Goal: Download file/media

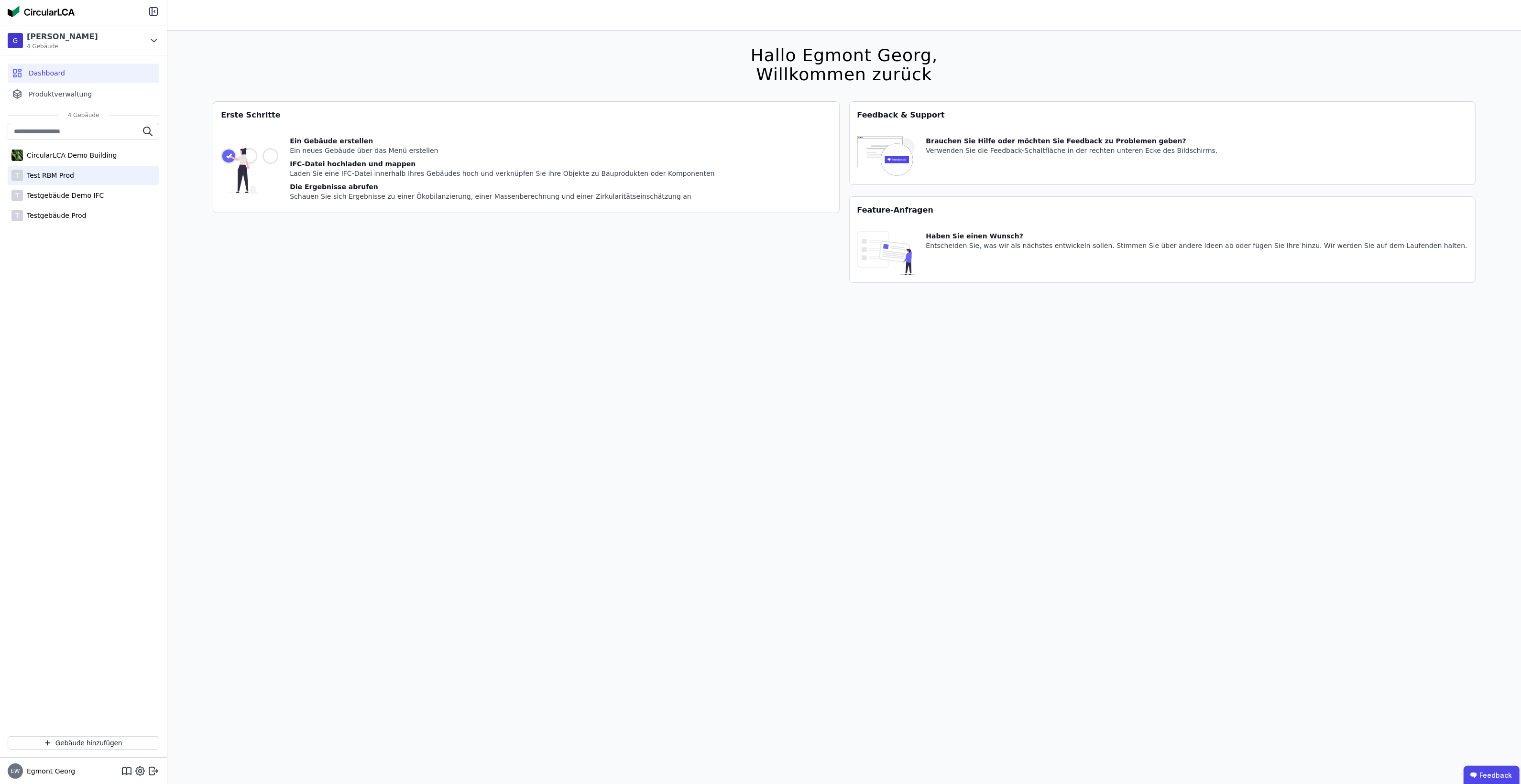
click at [75, 170] on div "T Test RBM Prod" at bounding box center [83, 175] width 152 height 19
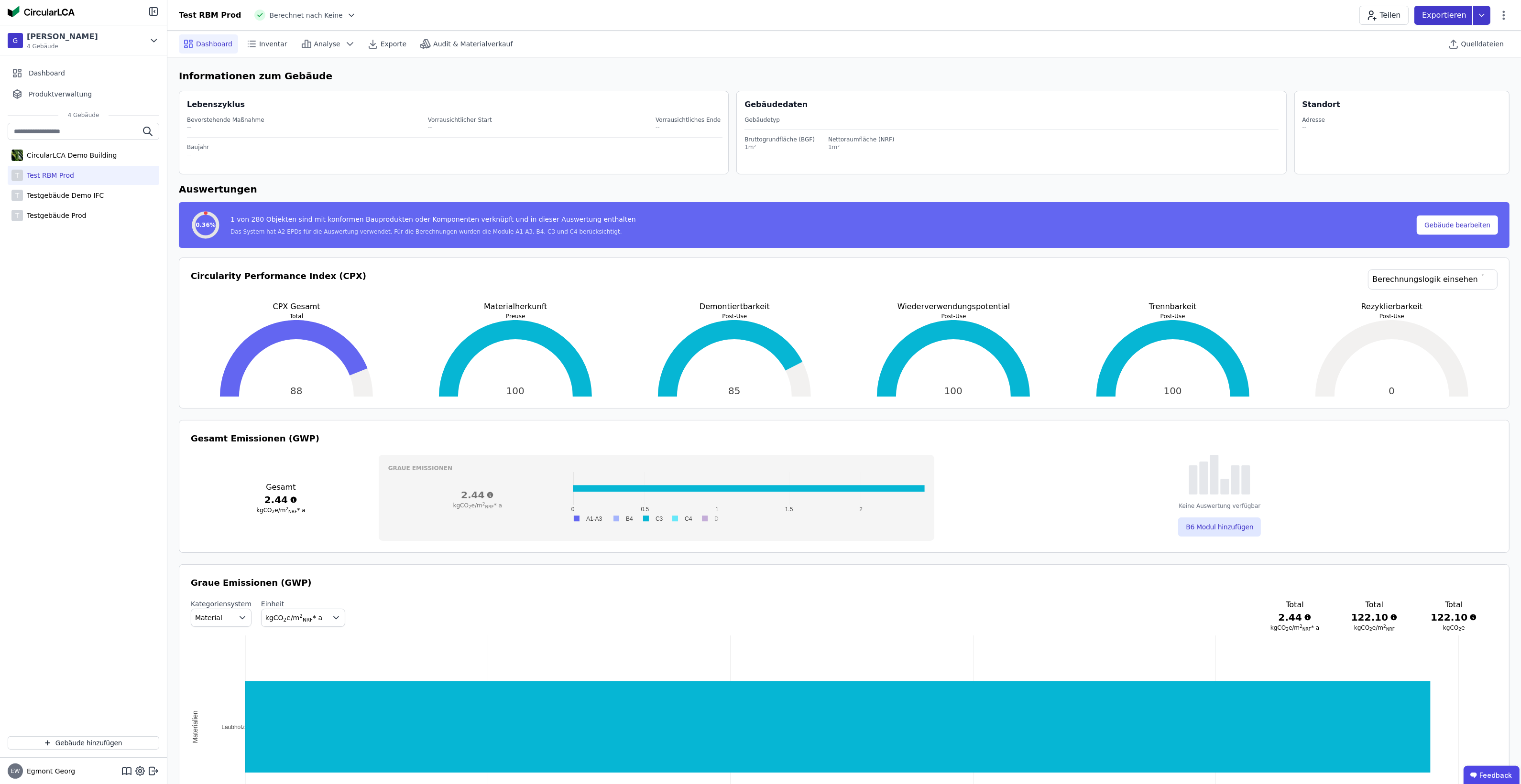
click at [1224, 13] on p "Exportieren" at bounding box center [1445, 15] width 47 height 11
click at [1224, 70] on div "Ökobilanzierung" at bounding box center [1405, 73] width 54 height 10
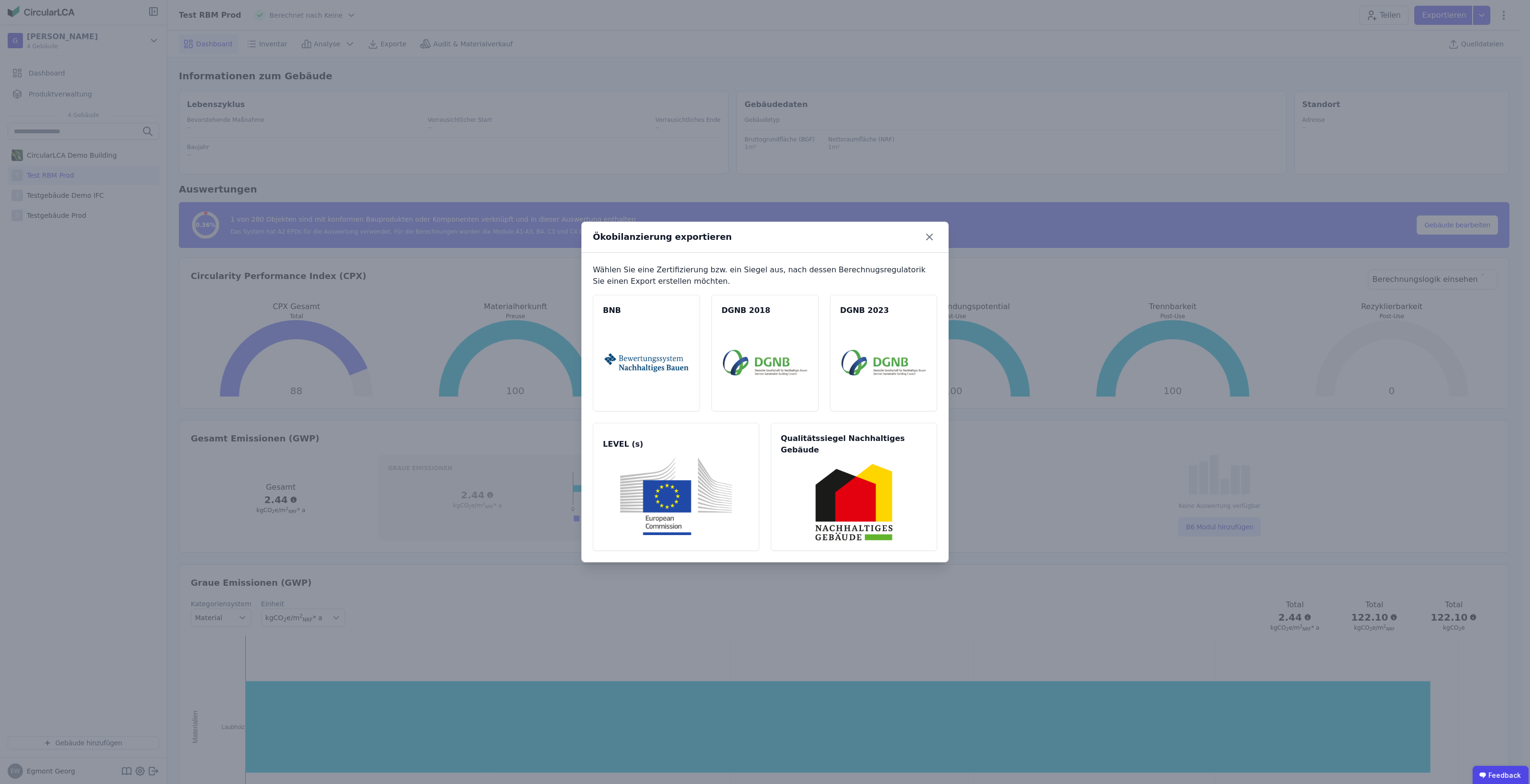
drag, startPoint x: 935, startPoint y: 244, endPoint x: 946, endPoint y: 228, distance: 19.4
click at [946, 228] on div "Ökobilanzierung exportieren" at bounding box center [765, 237] width 367 height 31
click at [929, 240] on icon at bounding box center [930, 237] width 6 height 6
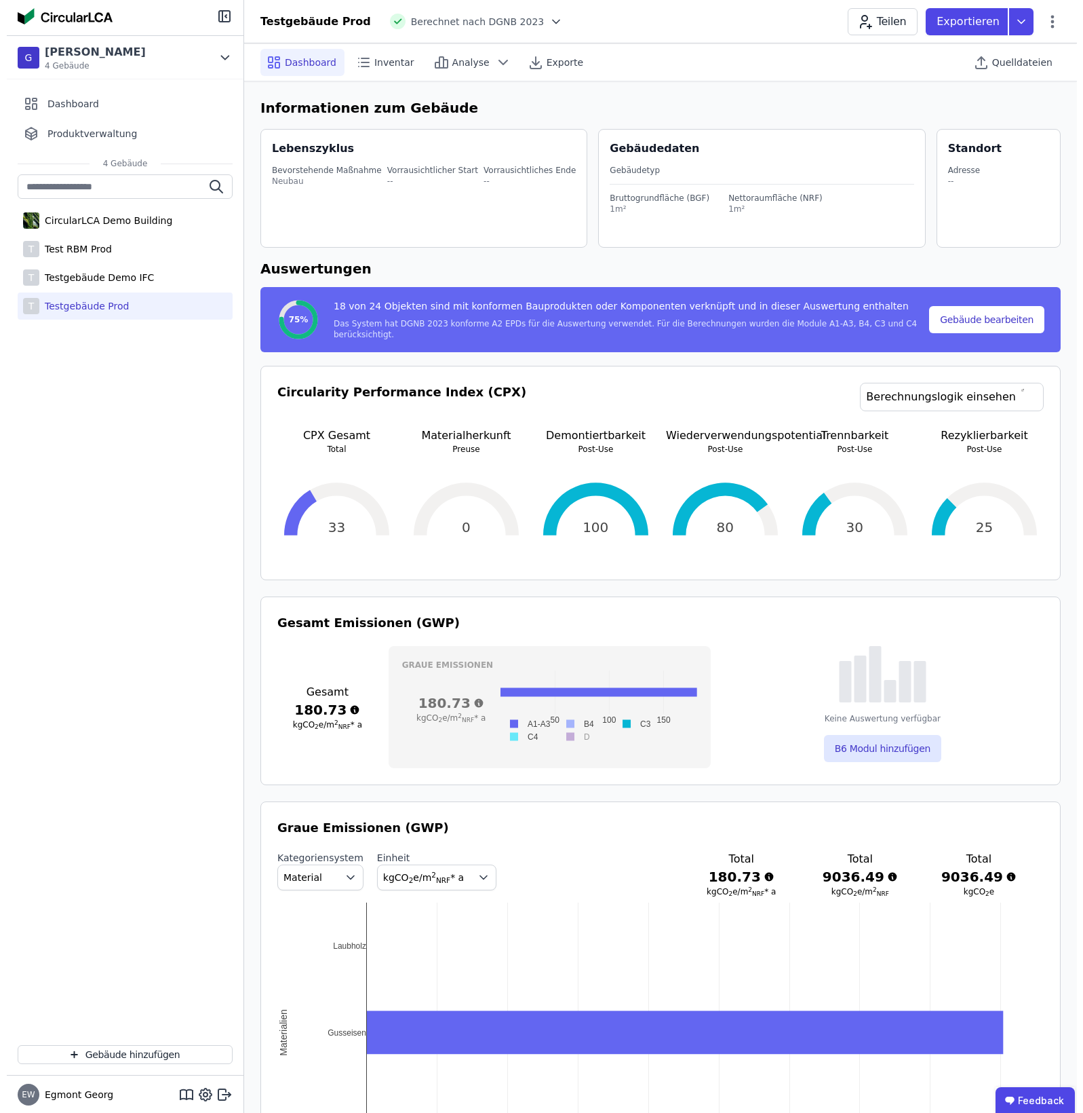
scroll to position [975, 0]
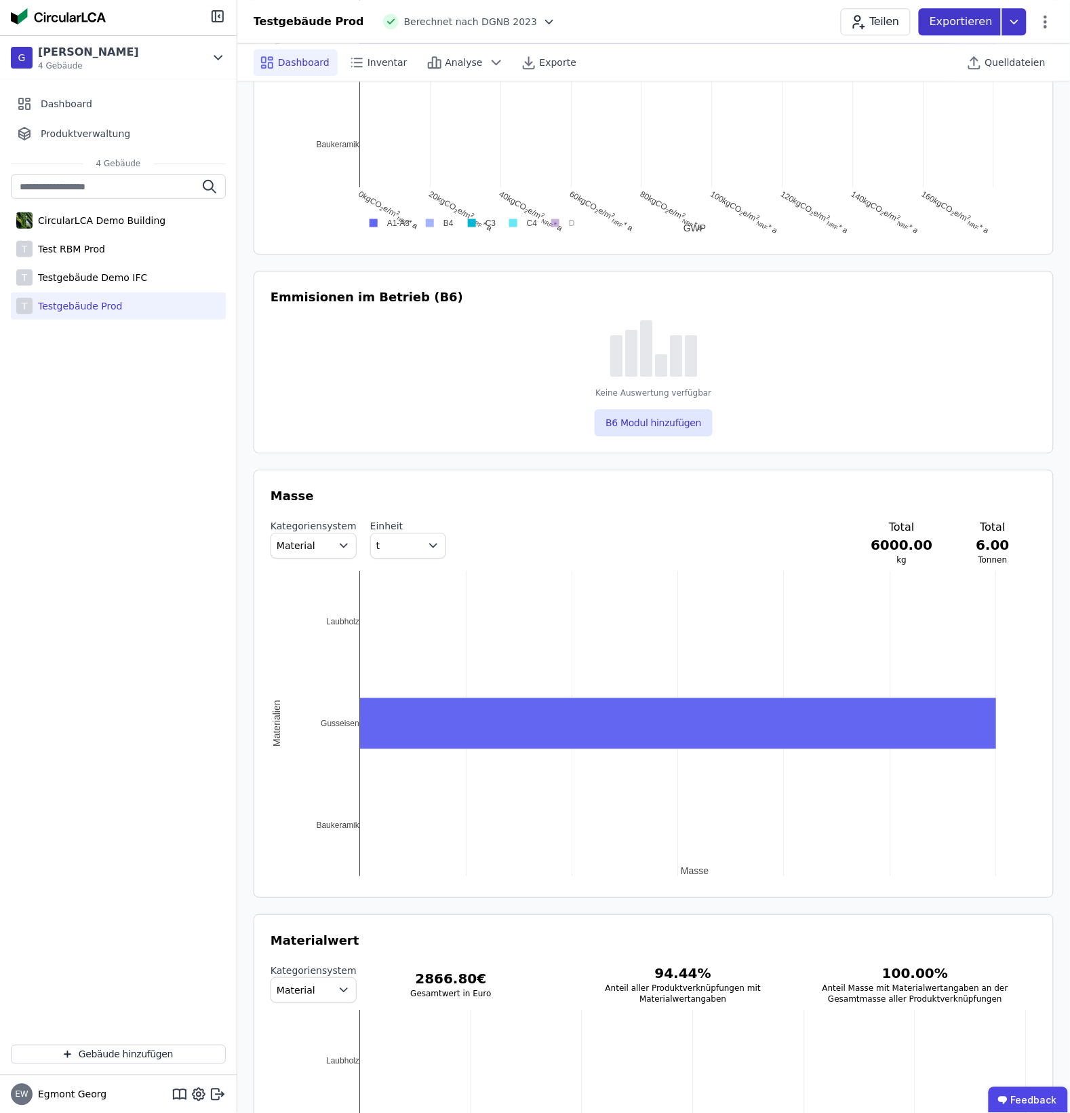
click at [971, 22] on p "Exportieren" at bounding box center [963, 22] width 66 height 16
click at [921, 107] on div "Ökobilanzierung" at bounding box center [906, 103] width 77 height 14
